Goal: Check status: Check status

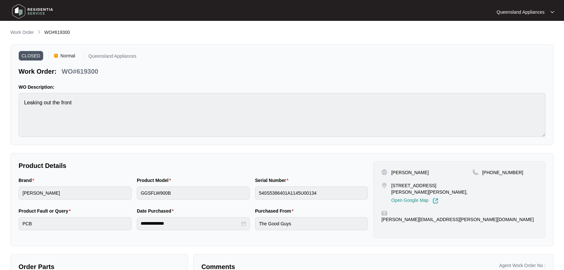
click at [21, 30] on p "Work Order" at bounding box center [21, 32] width 23 height 7
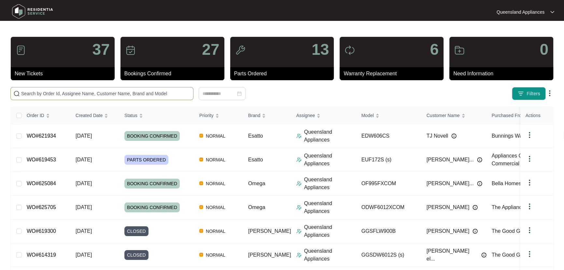
click at [66, 95] on input "text" at bounding box center [105, 93] width 169 height 7
paste input "615078"
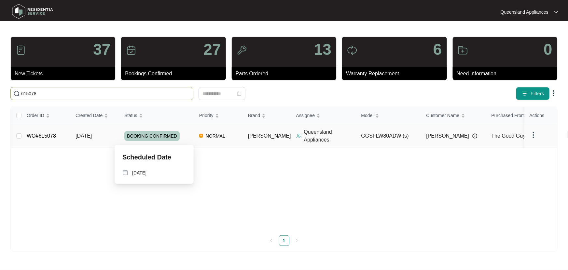
type input "615078"
click at [190, 132] on div "BOOKING CONFIRMED" at bounding box center [159, 136] width 70 height 10
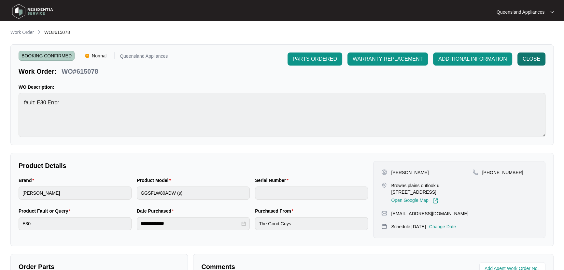
click at [529, 55] on span "CLOSE" at bounding box center [532, 59] width 18 height 8
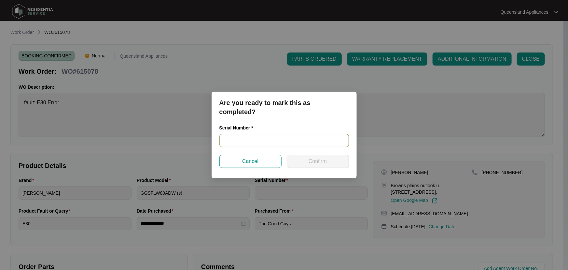
click at [259, 137] on input "text" at bounding box center [284, 140] width 130 height 13
paste input "540K885900138185J00152"
type input "540K885900138185J00152"
click at [318, 157] on span "Confirm" at bounding box center [318, 161] width 18 height 8
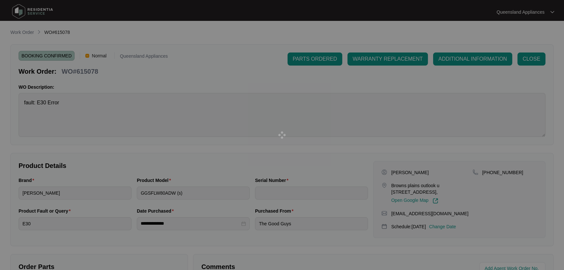
type input "540K885900138185J00152"
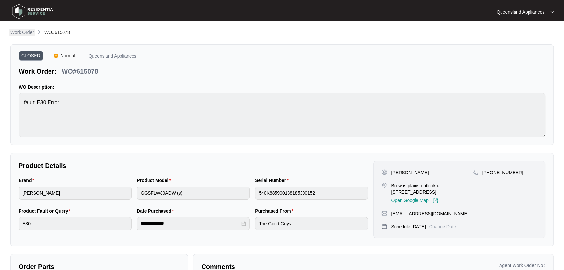
click at [27, 32] on p "Work Order" at bounding box center [21, 32] width 23 height 7
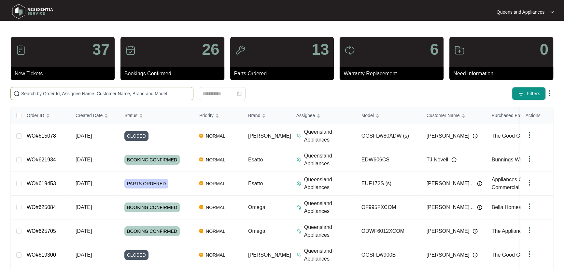
click at [68, 91] on input "text" at bounding box center [105, 93] width 169 height 7
paste input "621886"
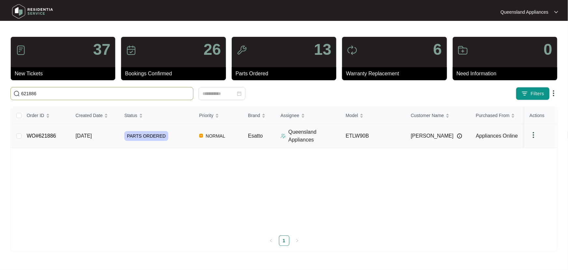
type input "621886"
click at [181, 131] on div "PARTS ORDERED" at bounding box center [159, 136] width 70 height 10
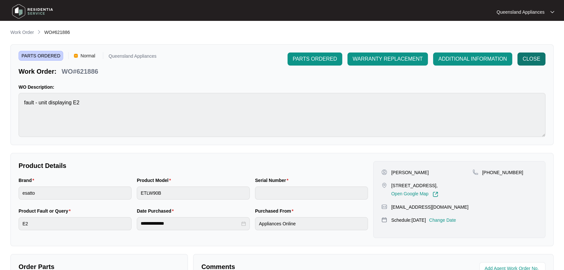
click at [531, 57] on span "CLOSE" at bounding box center [532, 59] width 18 height 8
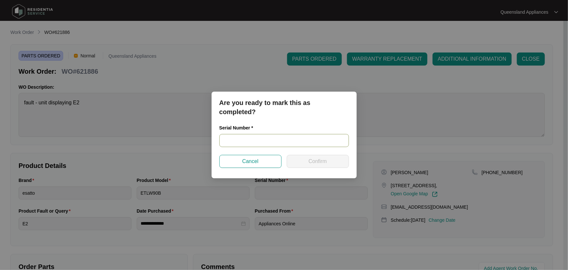
click at [259, 141] on input "text" at bounding box center [284, 140] width 130 height 13
paste input "540U4750001A3071D00064"
type input "540U4750001A3071D00064"
drag, startPoint x: 314, startPoint y: 160, endPoint x: 303, endPoint y: 166, distance: 12.6
click at [314, 160] on span "Confirm" at bounding box center [318, 161] width 18 height 8
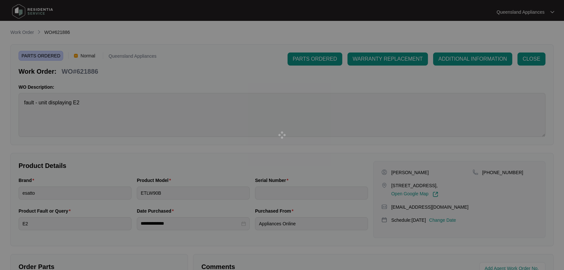
type input "540U4750001A3071D00064"
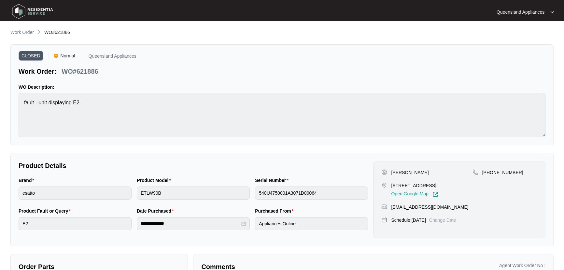
drag, startPoint x: 54, startPoint y: 149, endPoint x: 202, endPoint y: 147, distance: 148.1
click at [54, 149] on div "**********" at bounding box center [281, 190] width 543 height 323
